Goal: Information Seeking & Learning: Learn about a topic

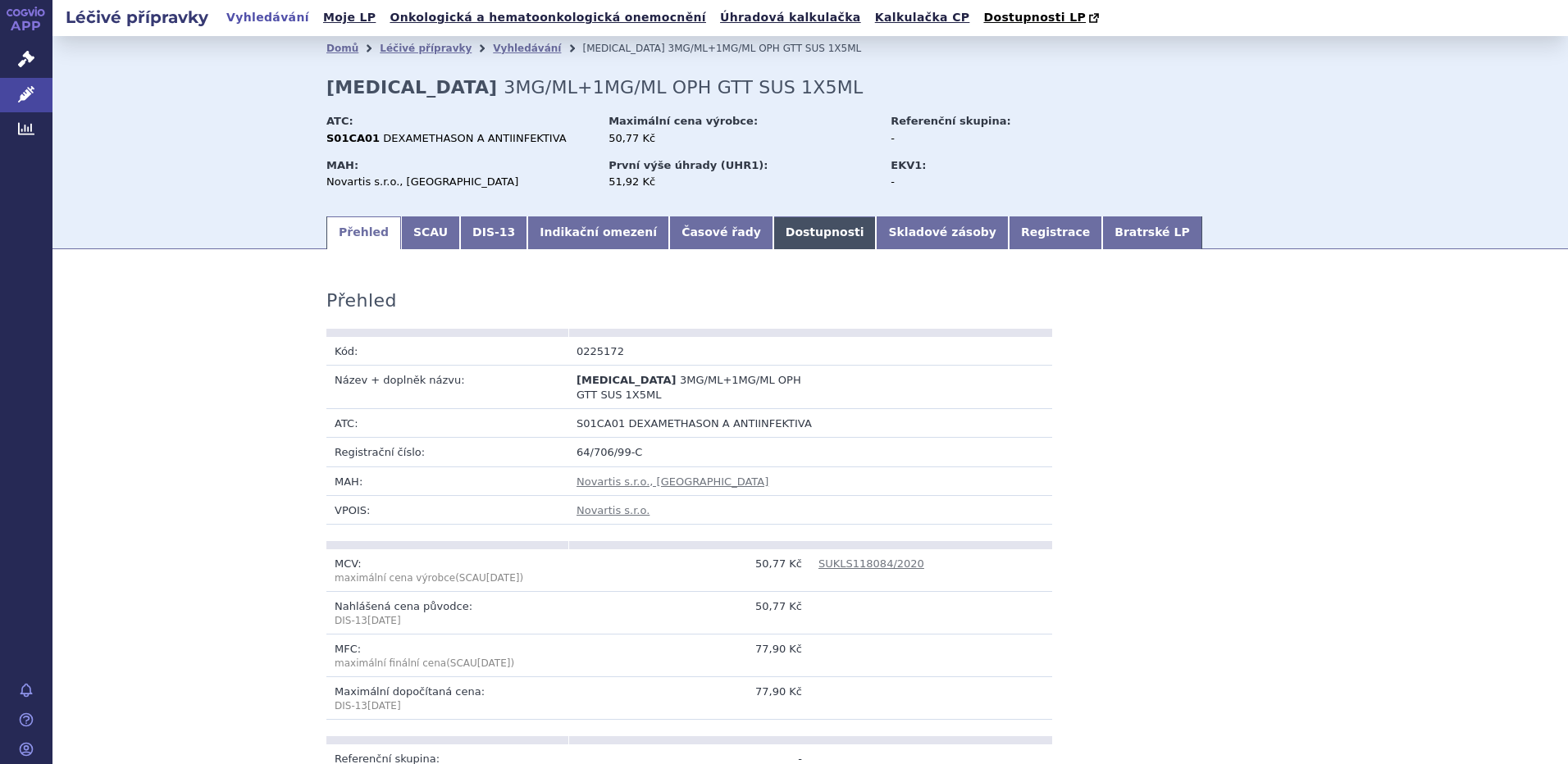
click at [774, 234] on link "Dostupnosti" at bounding box center [825, 232] width 103 height 32
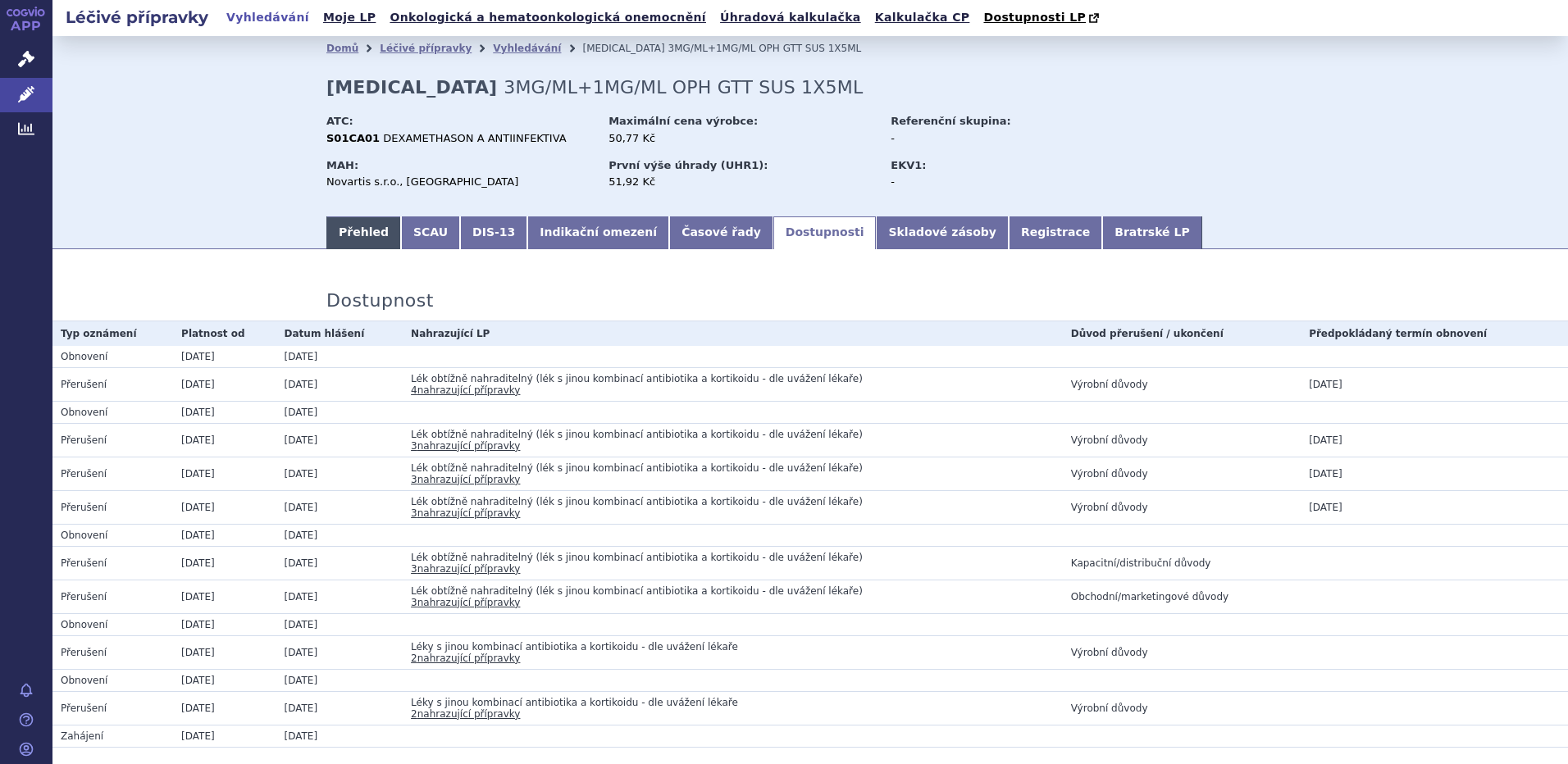
click at [363, 233] on link "Přehled" at bounding box center [364, 232] width 75 height 32
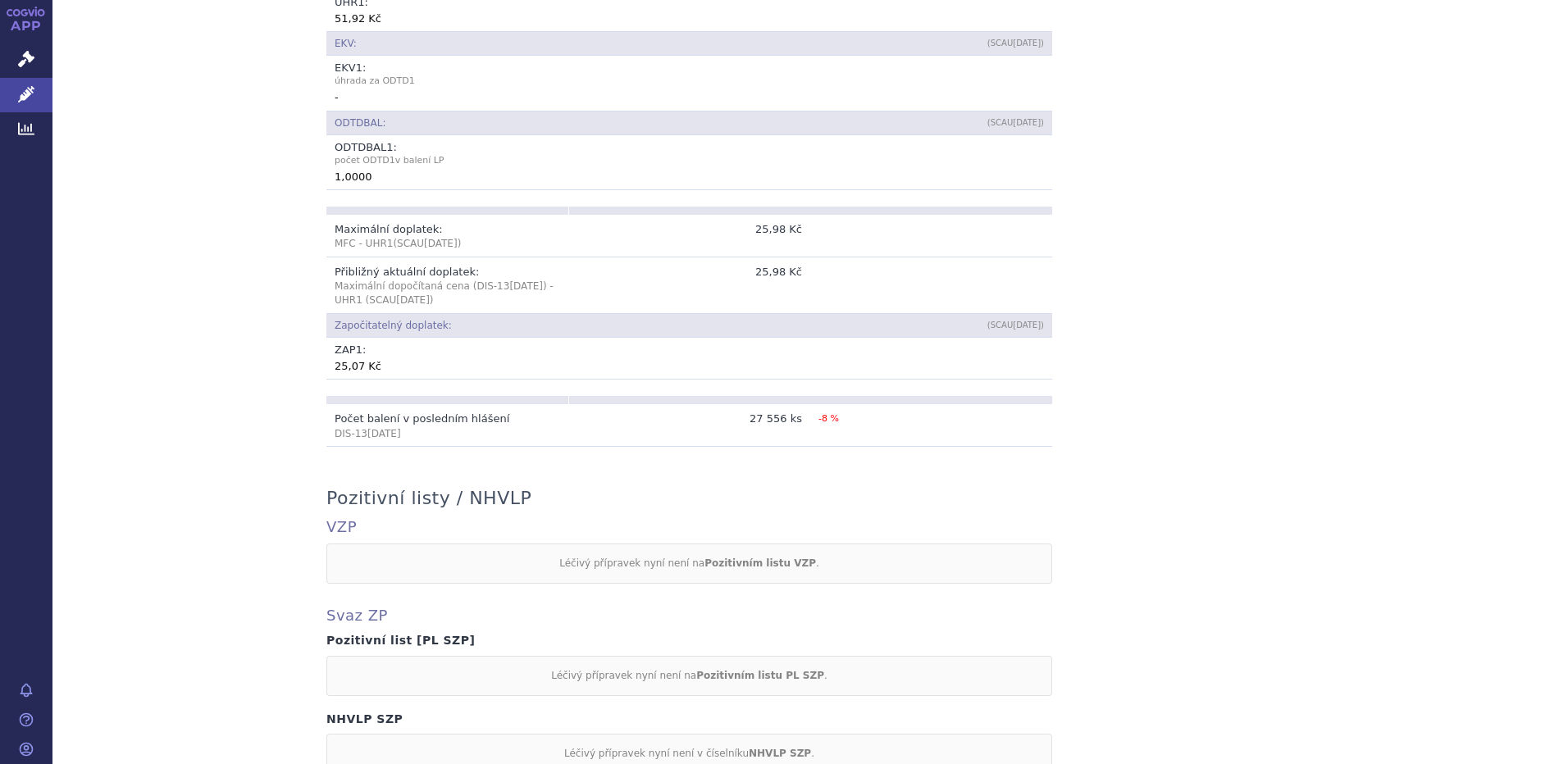
scroll to position [1314, 0]
